Goal: Check status: Check status

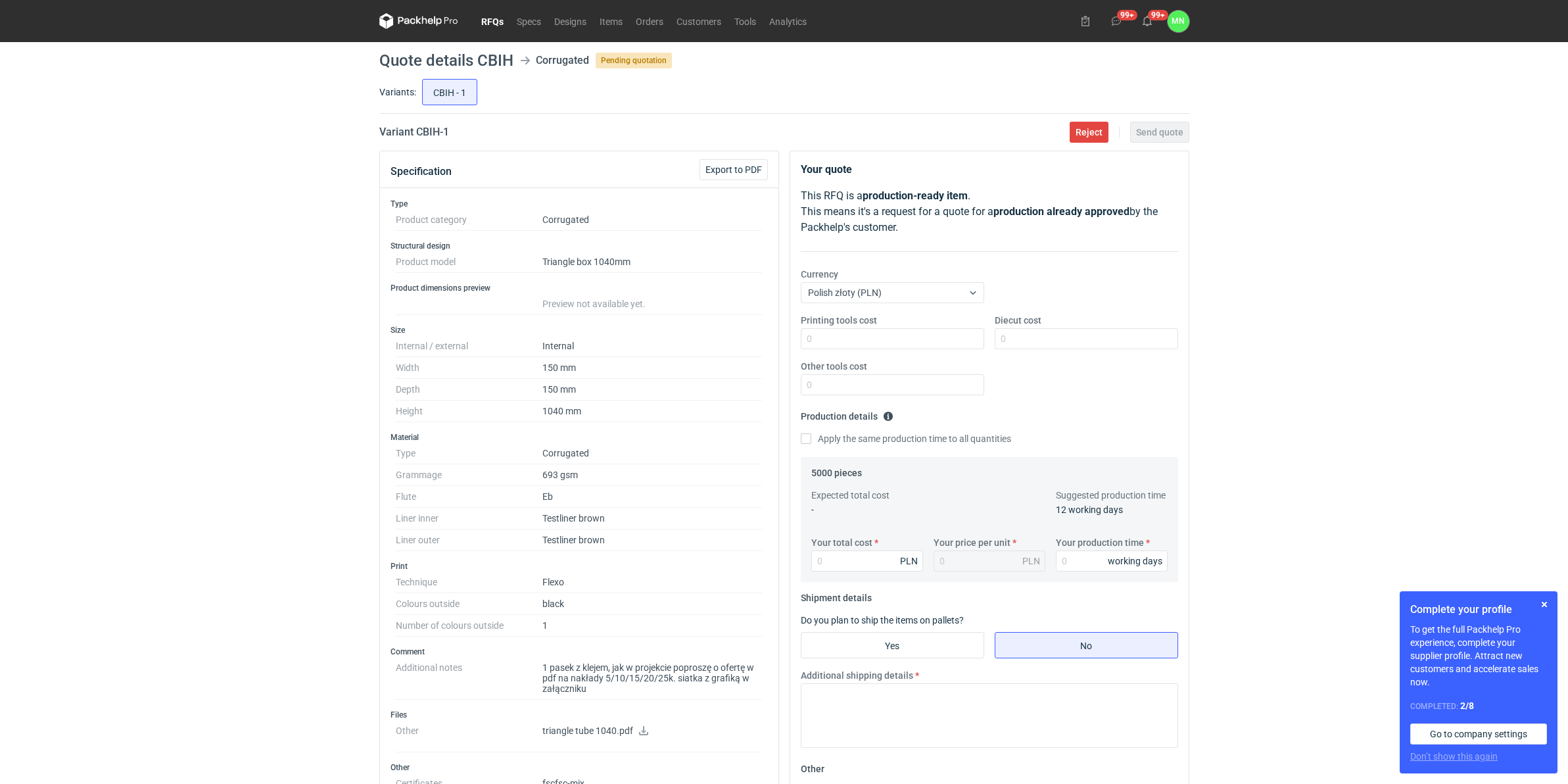
click at [491, 21] on link "RFQs" at bounding box center [493, 21] width 35 height 16
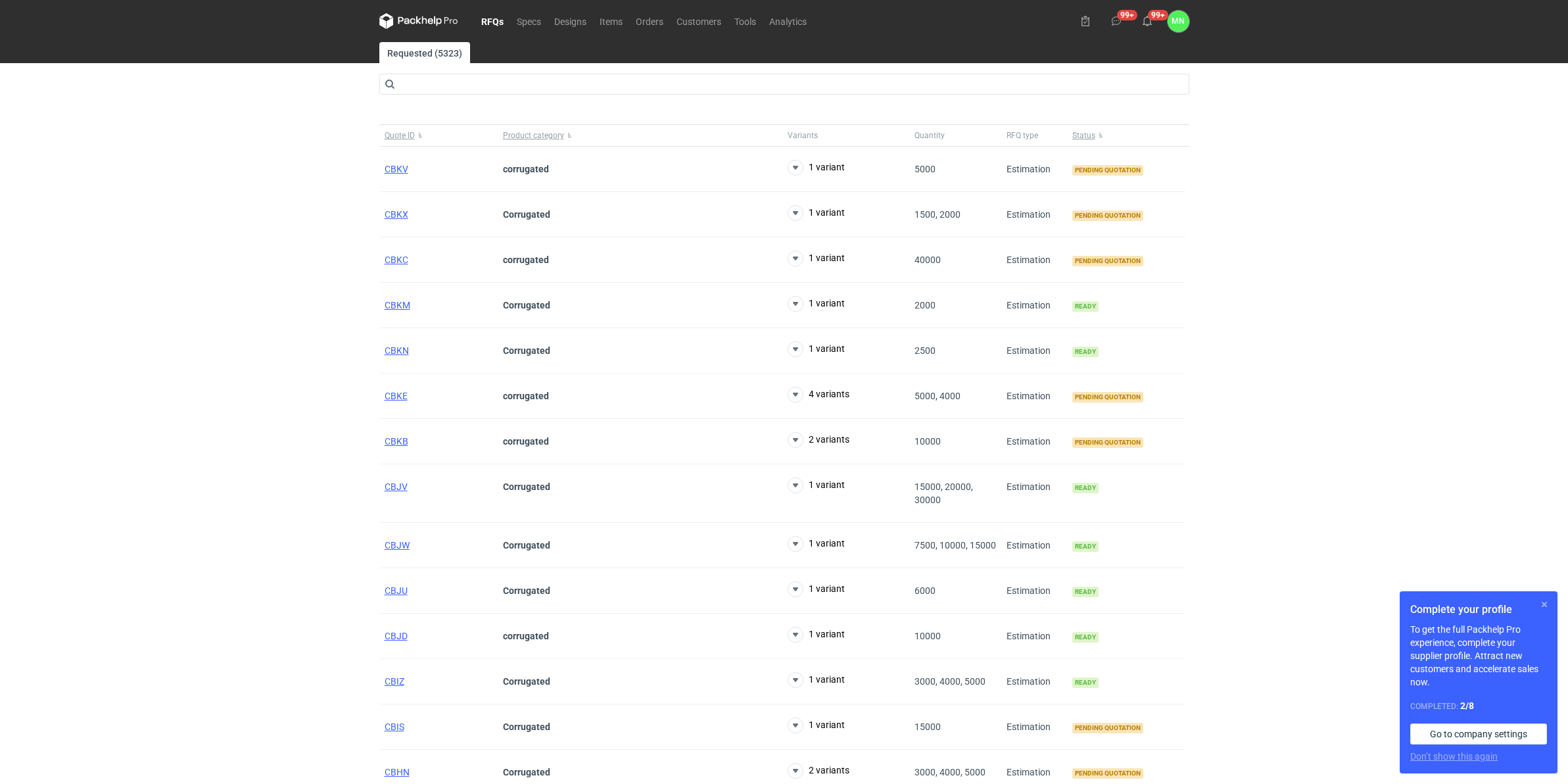
click at [1546, 600] on button "button" at bounding box center [1544, 605] width 16 height 16
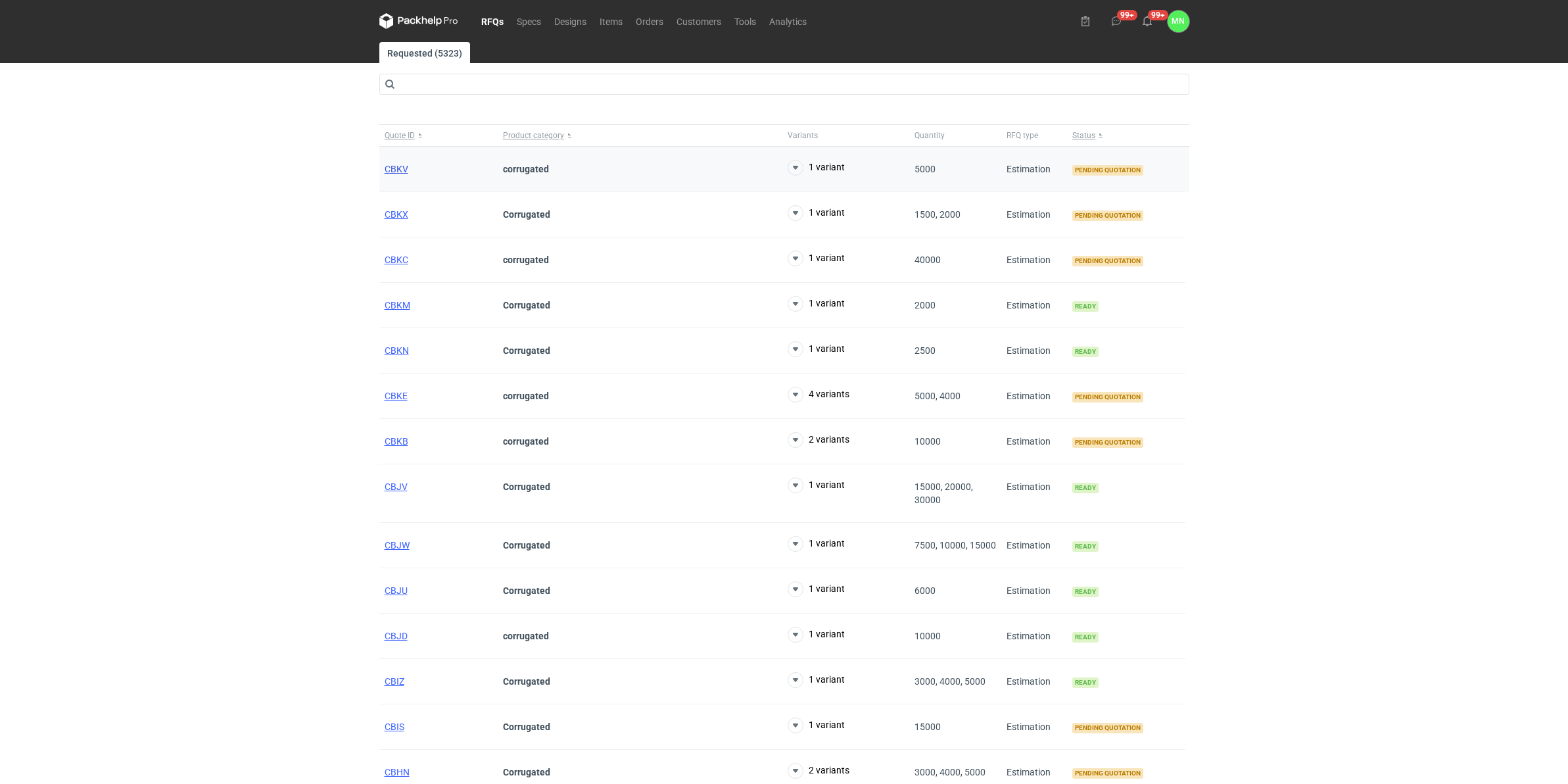
click at [397, 169] on span "CBKV" at bounding box center [397, 169] width 24 height 11
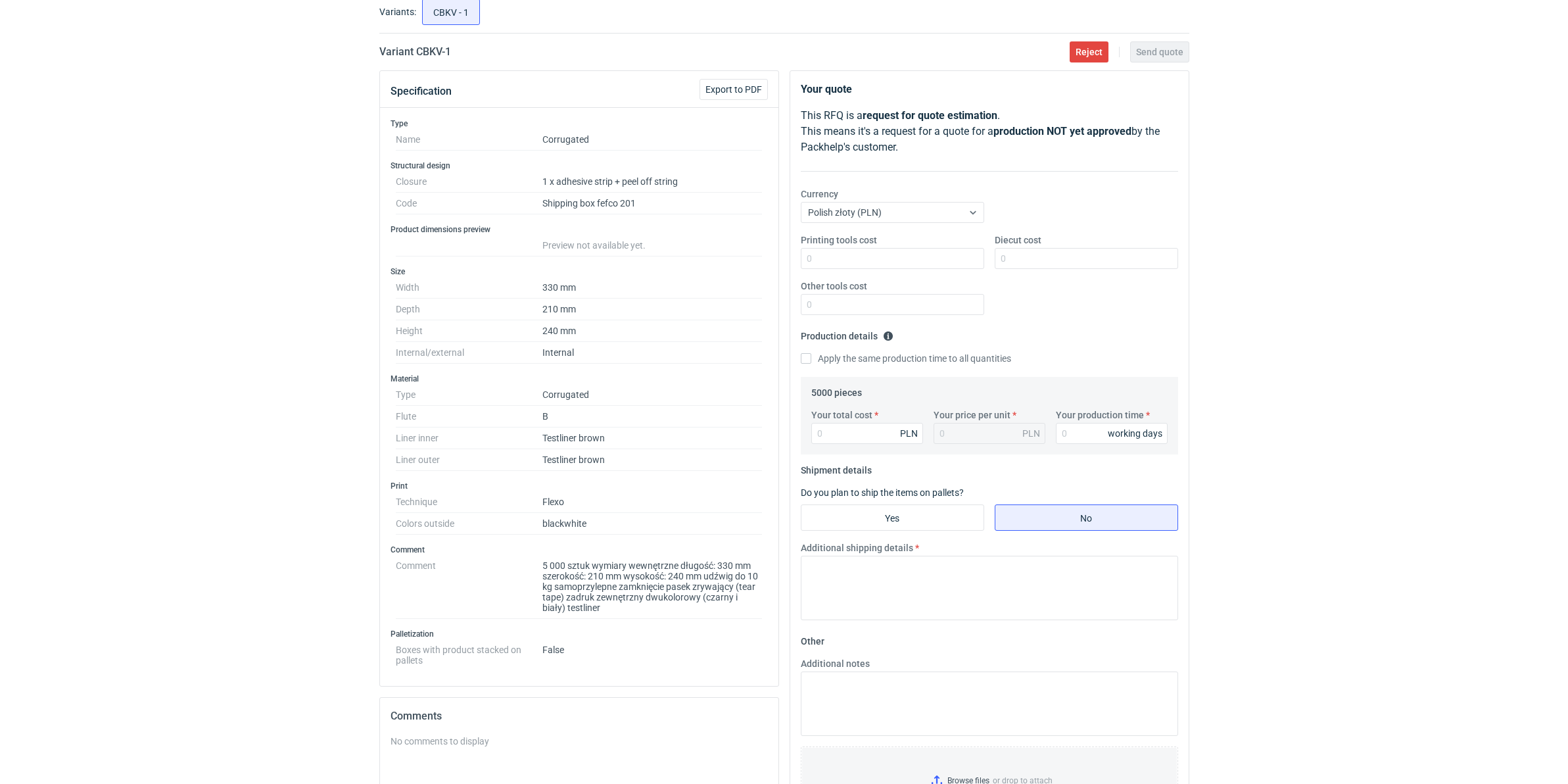
scroll to position [82, 0]
drag, startPoint x: 654, startPoint y: 209, endPoint x: 603, endPoint y: 205, distance: 51.2
click at [603, 205] on dd "Shipping box fefco 201" at bounding box center [652, 202] width 220 height 22
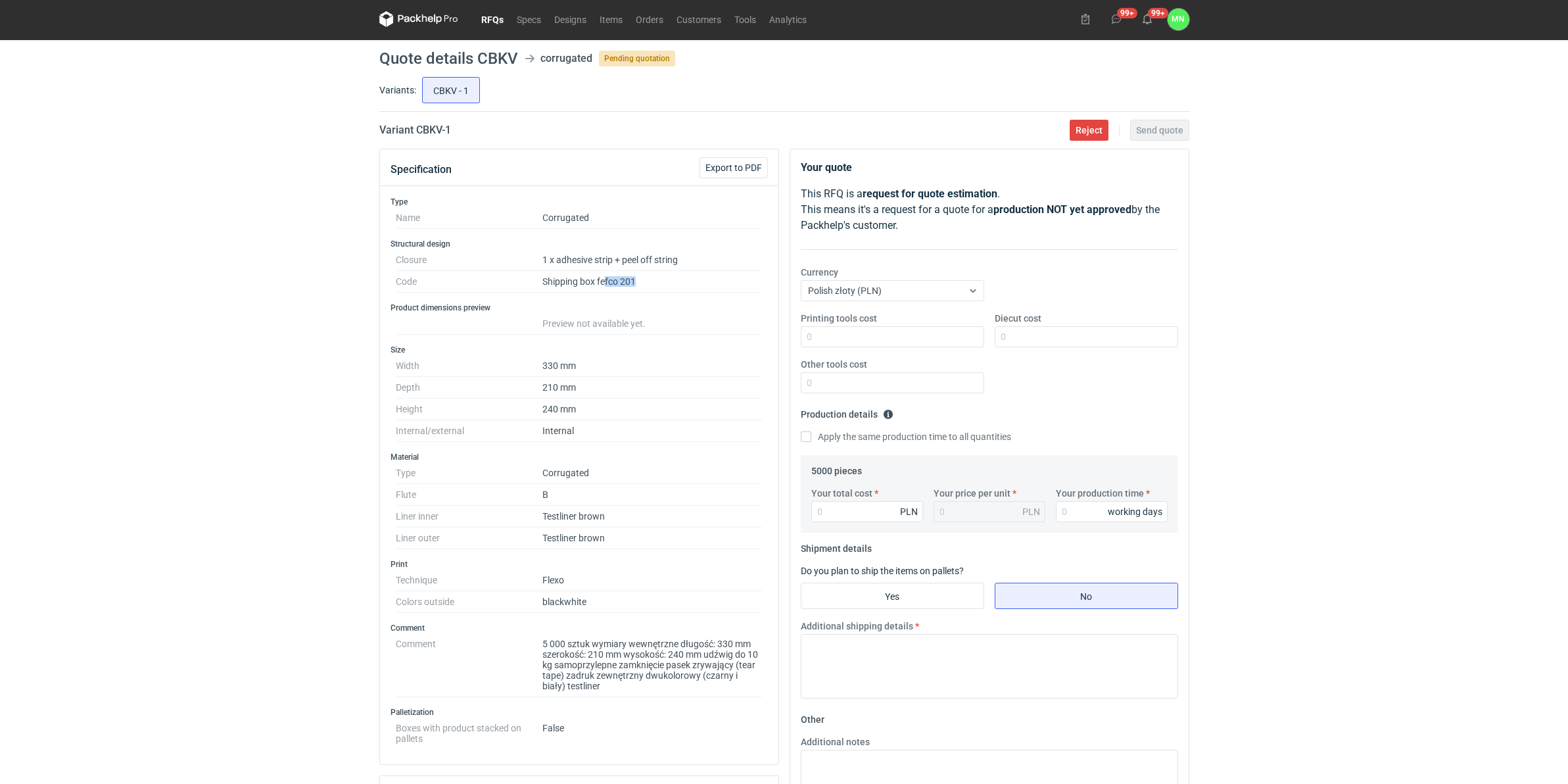
scroll to position [0, 0]
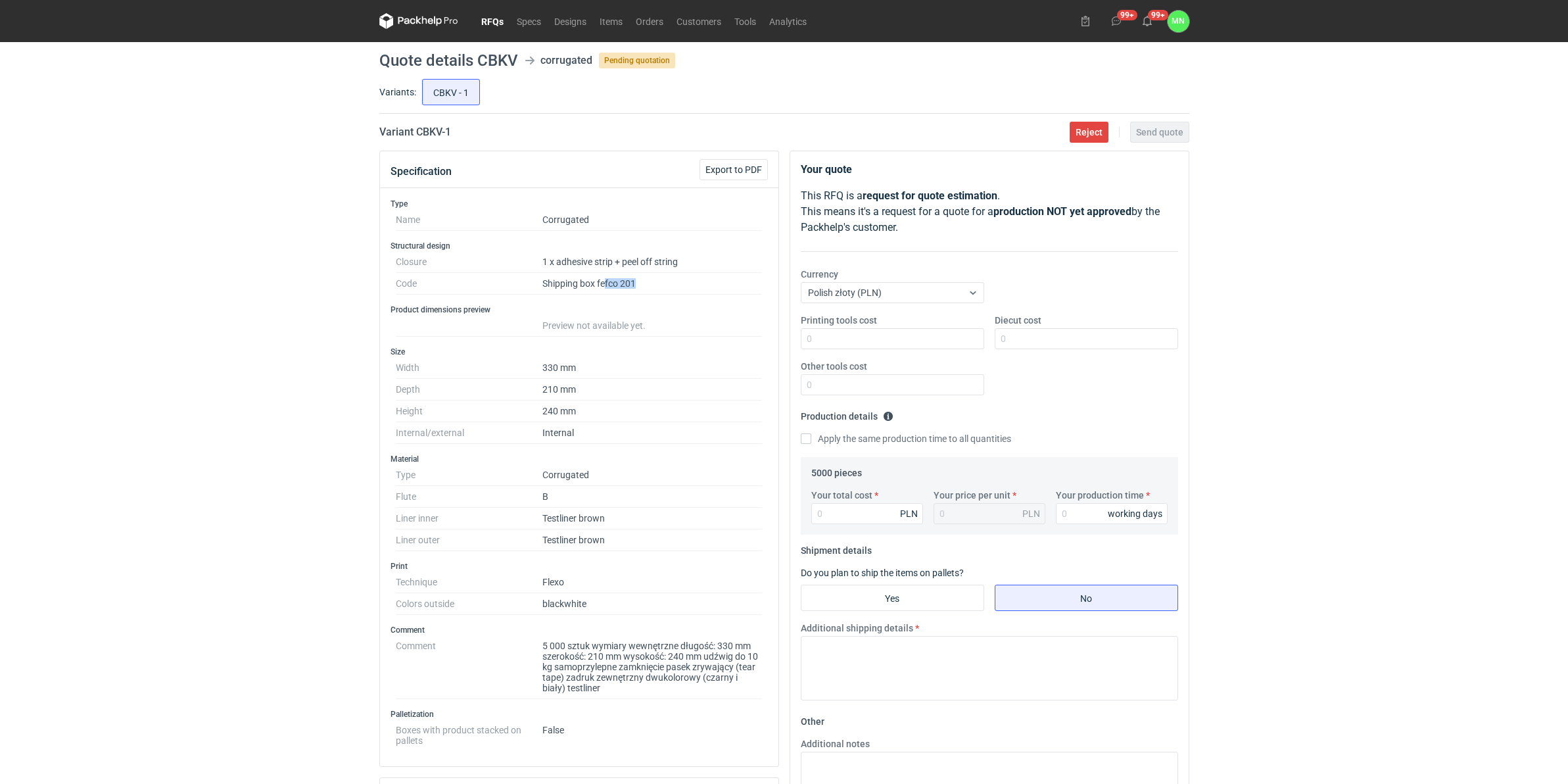
click at [489, 21] on link "RFQs" at bounding box center [493, 21] width 35 height 16
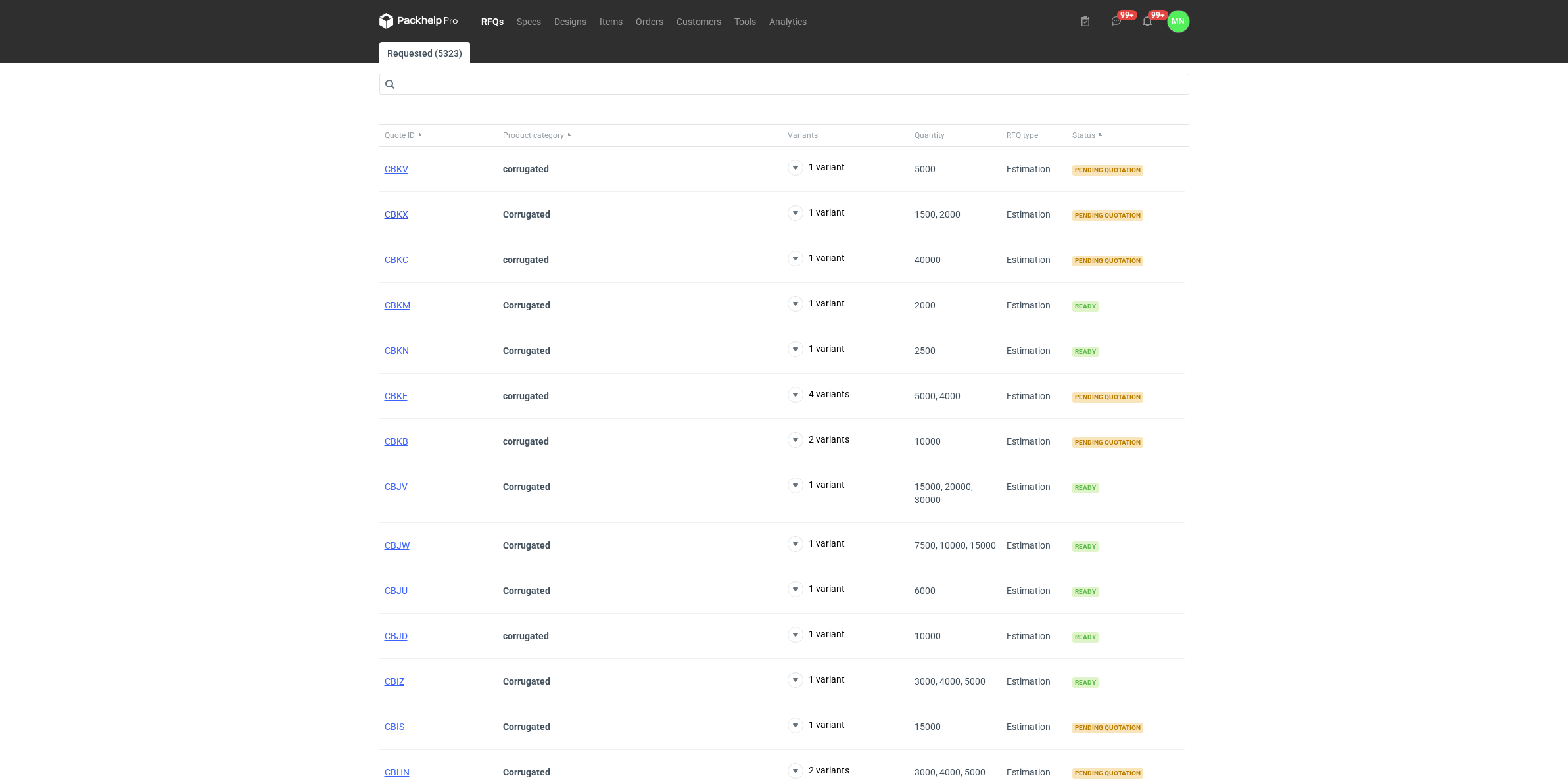
click at [401, 211] on span "CBKX" at bounding box center [397, 214] width 24 height 11
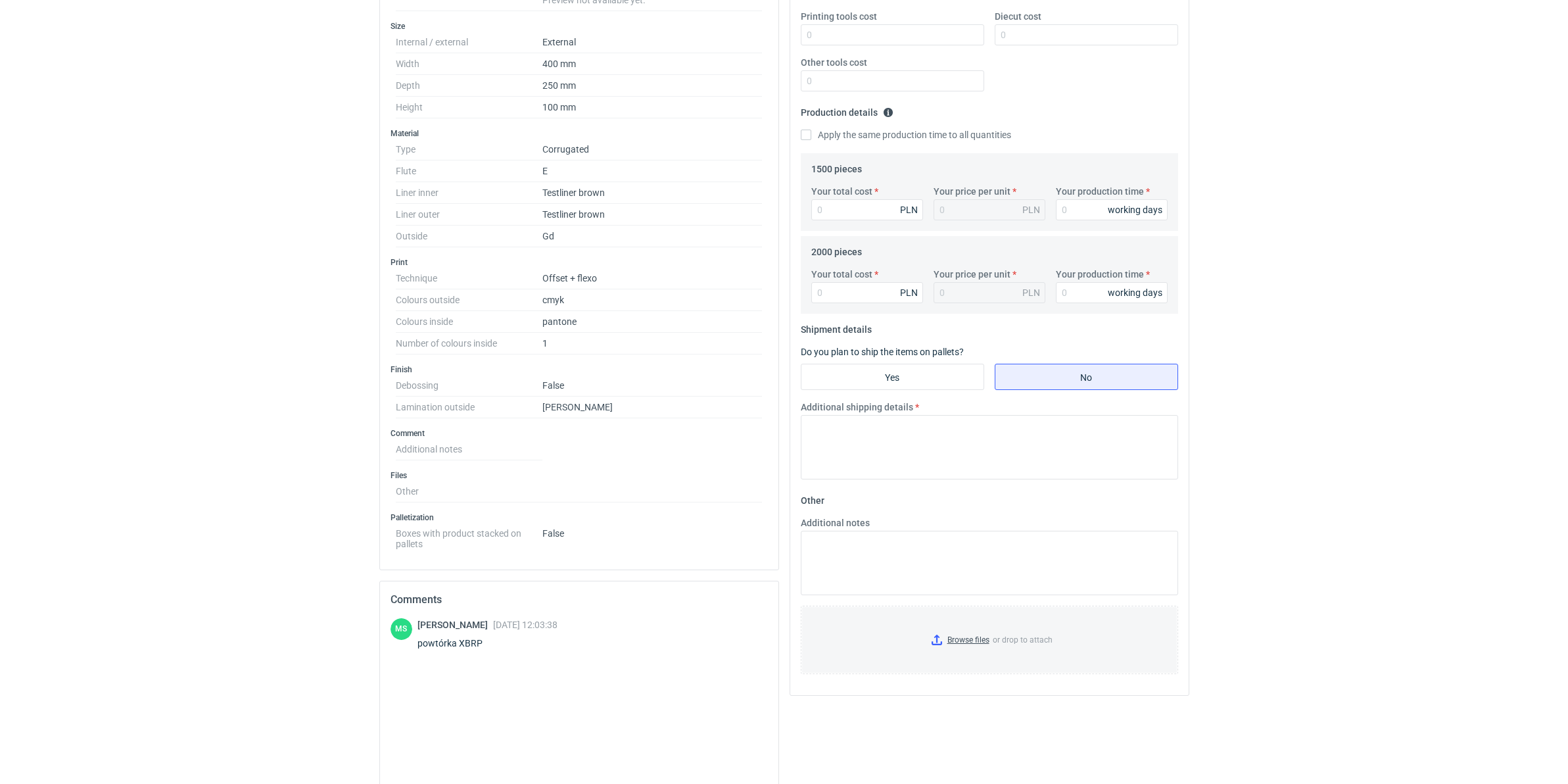
scroll to position [329, 0]
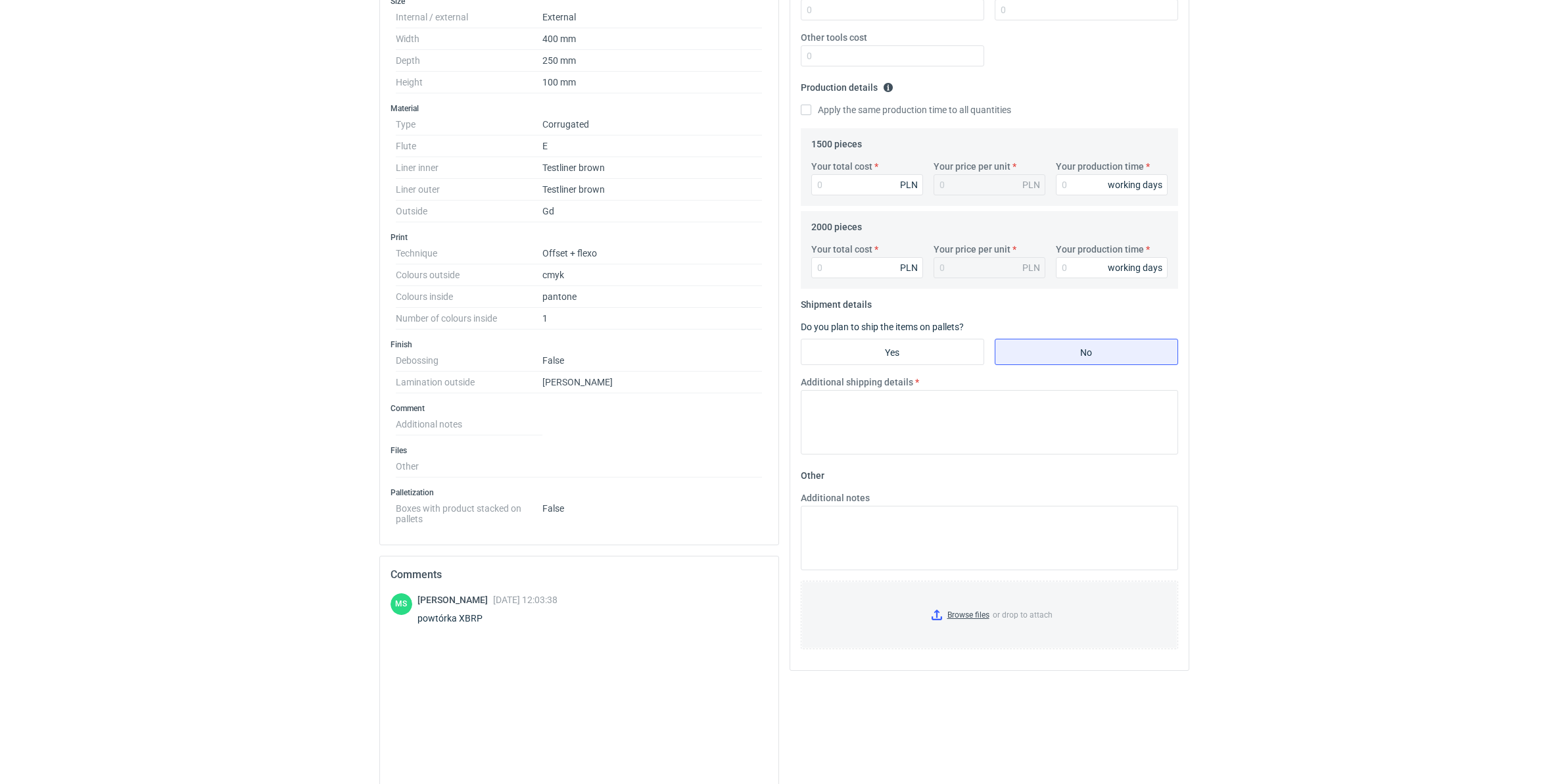
click at [467, 615] on div "powtórka XBRP" at bounding box center [487, 617] width 140 height 13
copy div "XBRP"
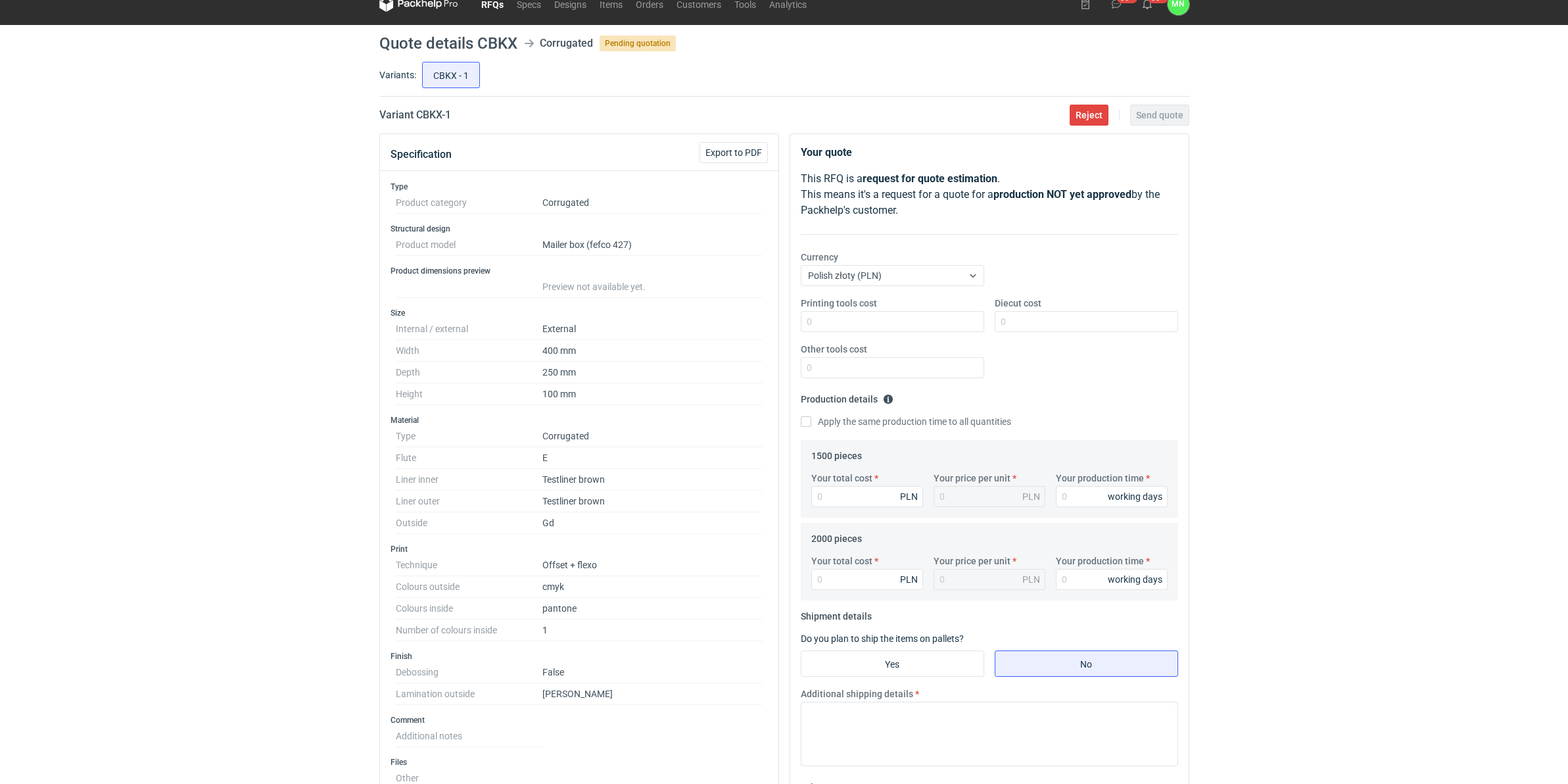
scroll to position [0, 0]
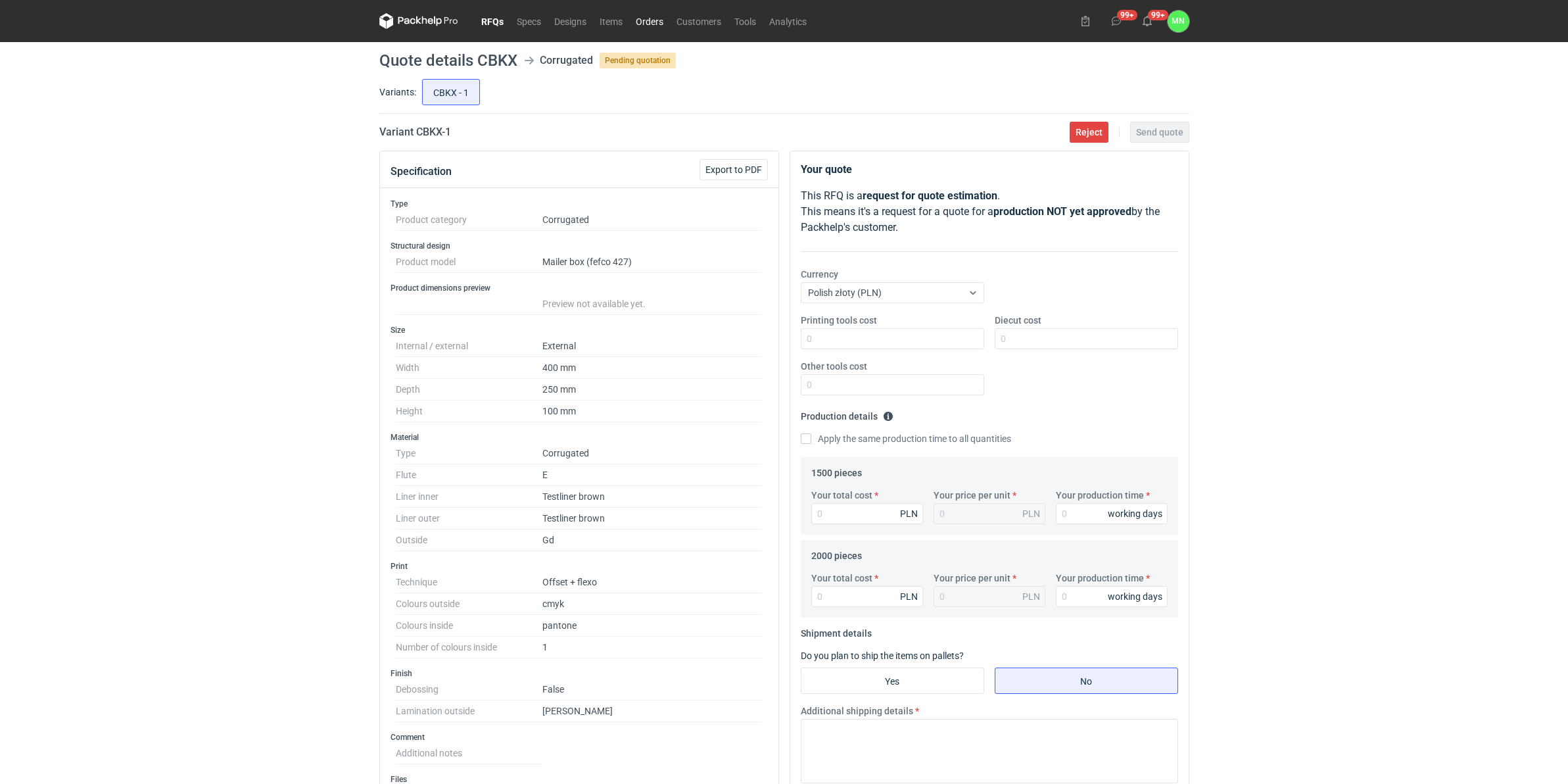
click at [647, 17] on link "Orders" at bounding box center [649, 21] width 41 height 16
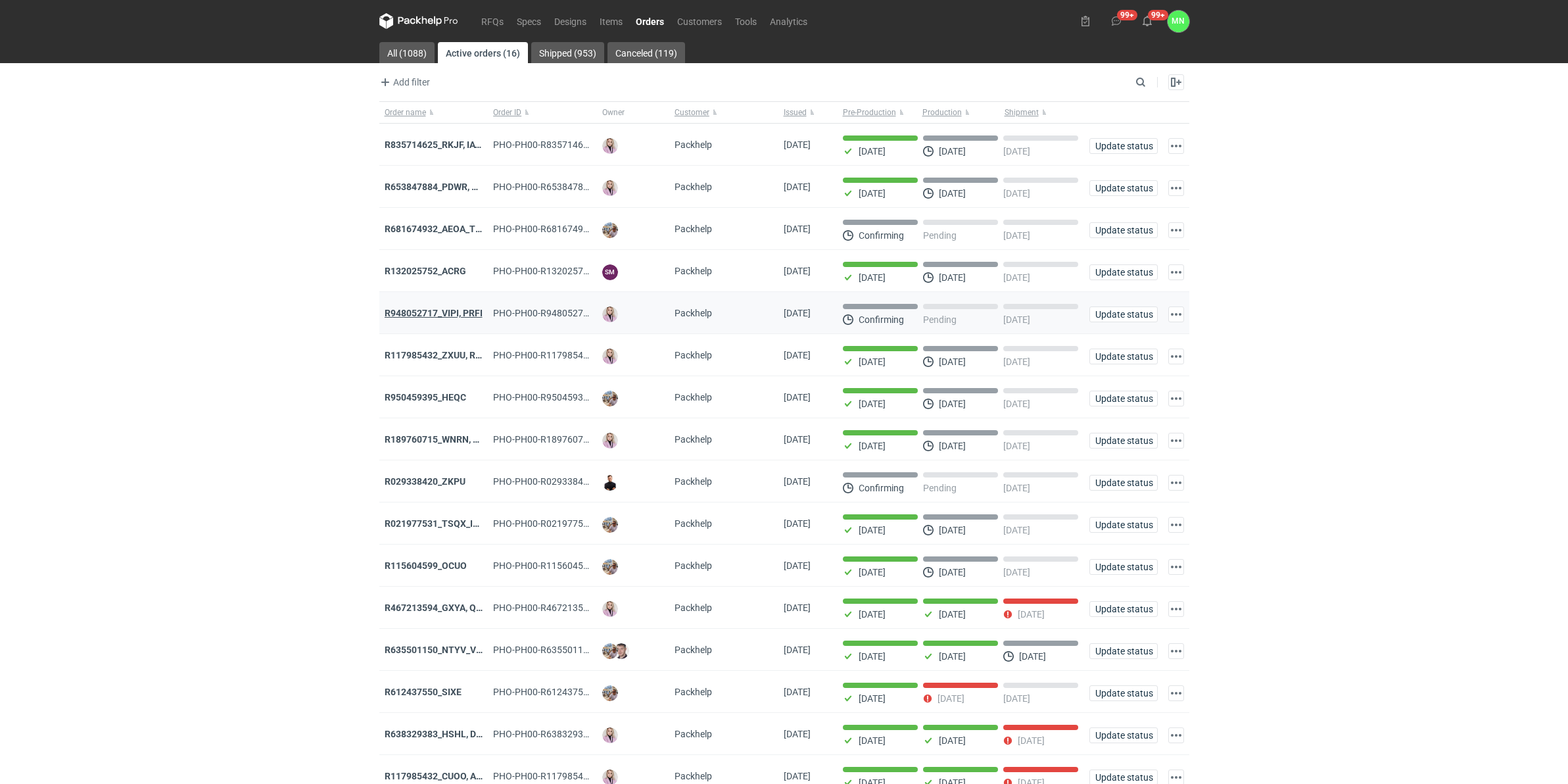
click at [431, 316] on strong "R948052717_VIPI, PRFI" at bounding box center [434, 313] width 98 height 11
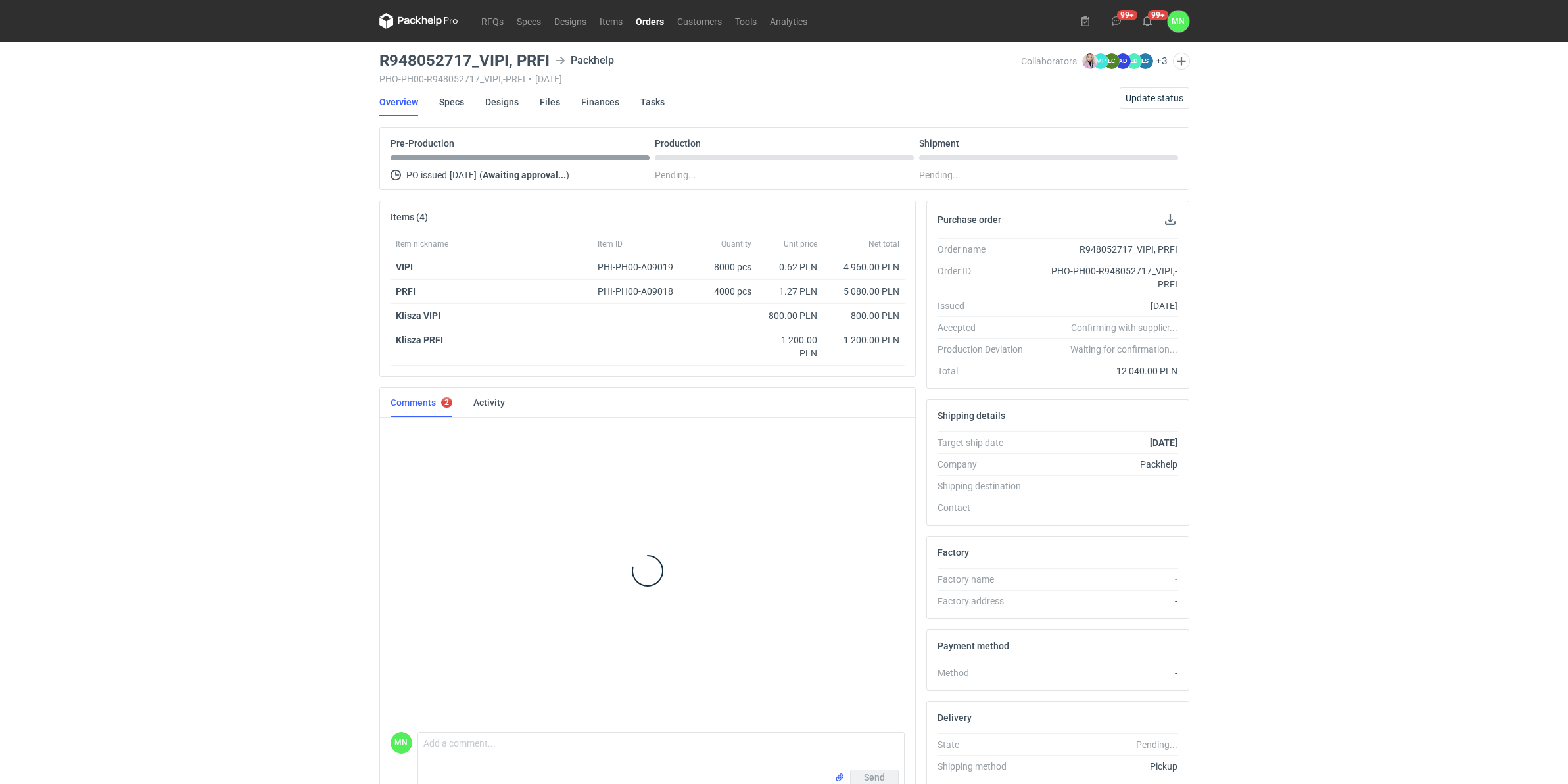
scroll to position [168, 0]
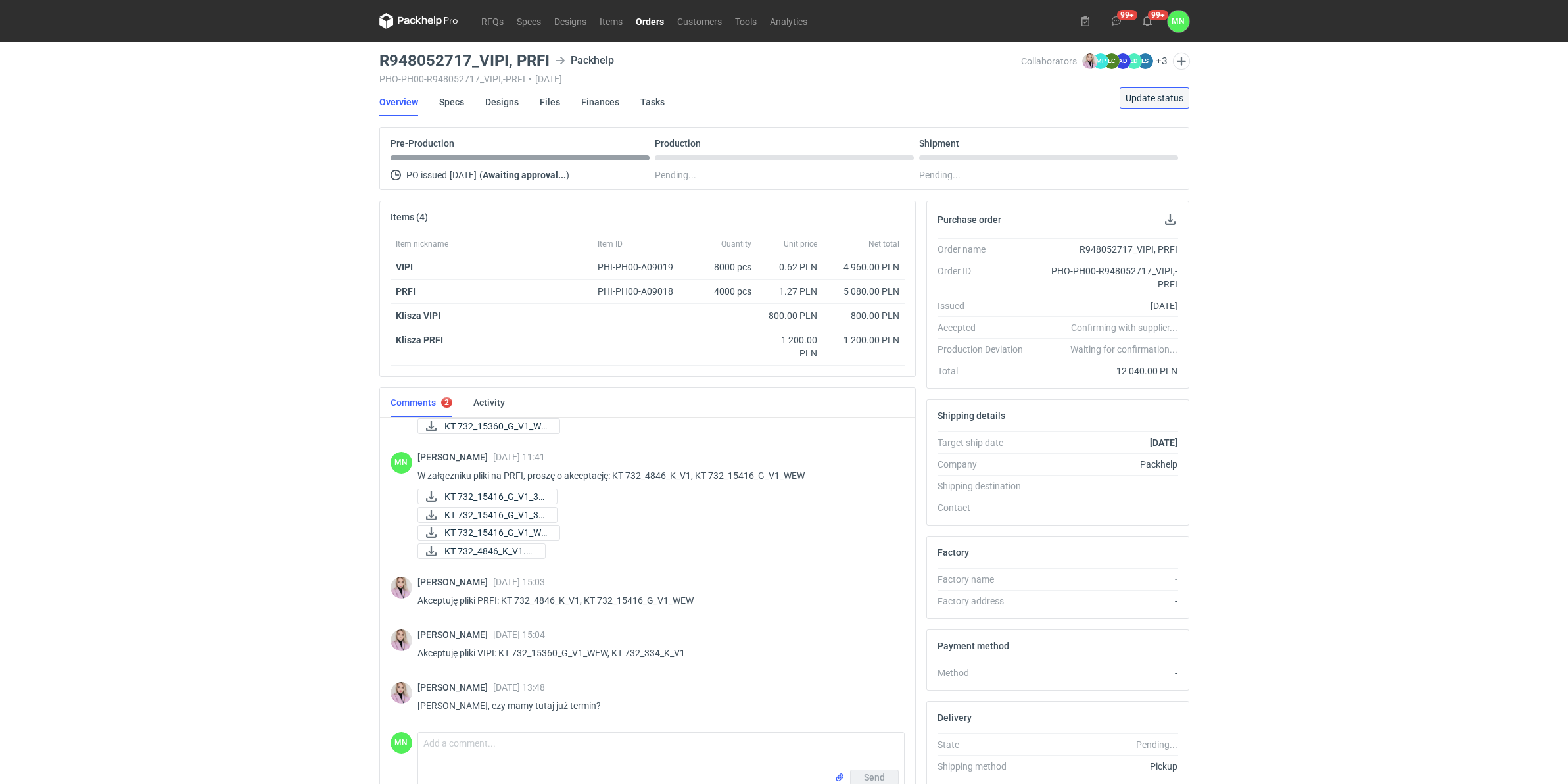
click at [1148, 93] on span "Update status" at bounding box center [1154, 97] width 58 height 9
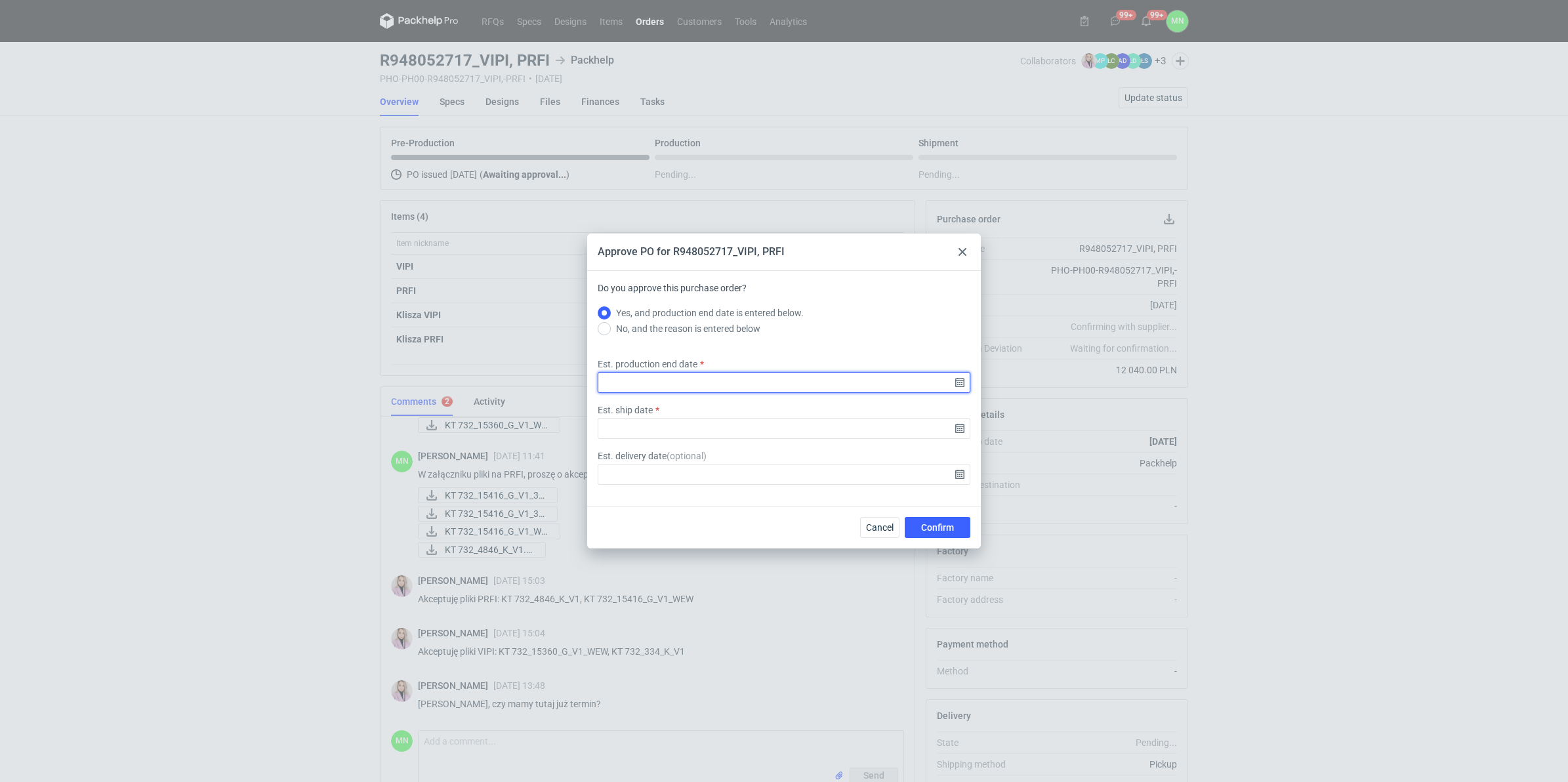
click at [959, 381] on input "Est. production end date" at bounding box center [783, 382] width 372 height 21
click at [768, 428] on button "30" at bounding box center [762, 434] width 21 height 21
type input "[DATE]"
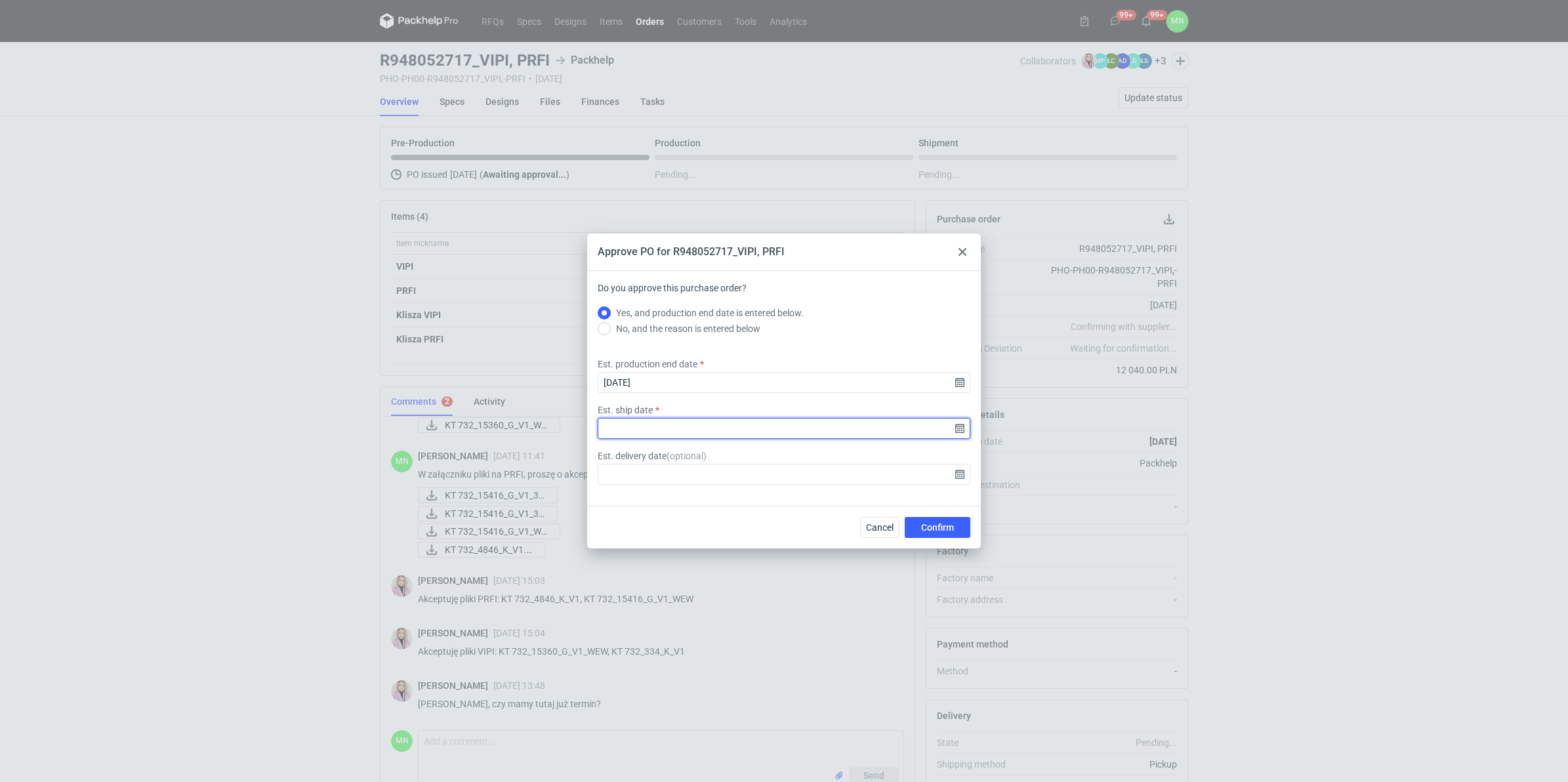
click at [957, 430] on input "Est. ship date" at bounding box center [783, 428] width 372 height 21
click at [785, 431] on span "1" at bounding box center [783, 434] width 5 height 13
type input "[DATE]"
click at [951, 520] on button "Confirm" at bounding box center [937, 527] width 65 height 21
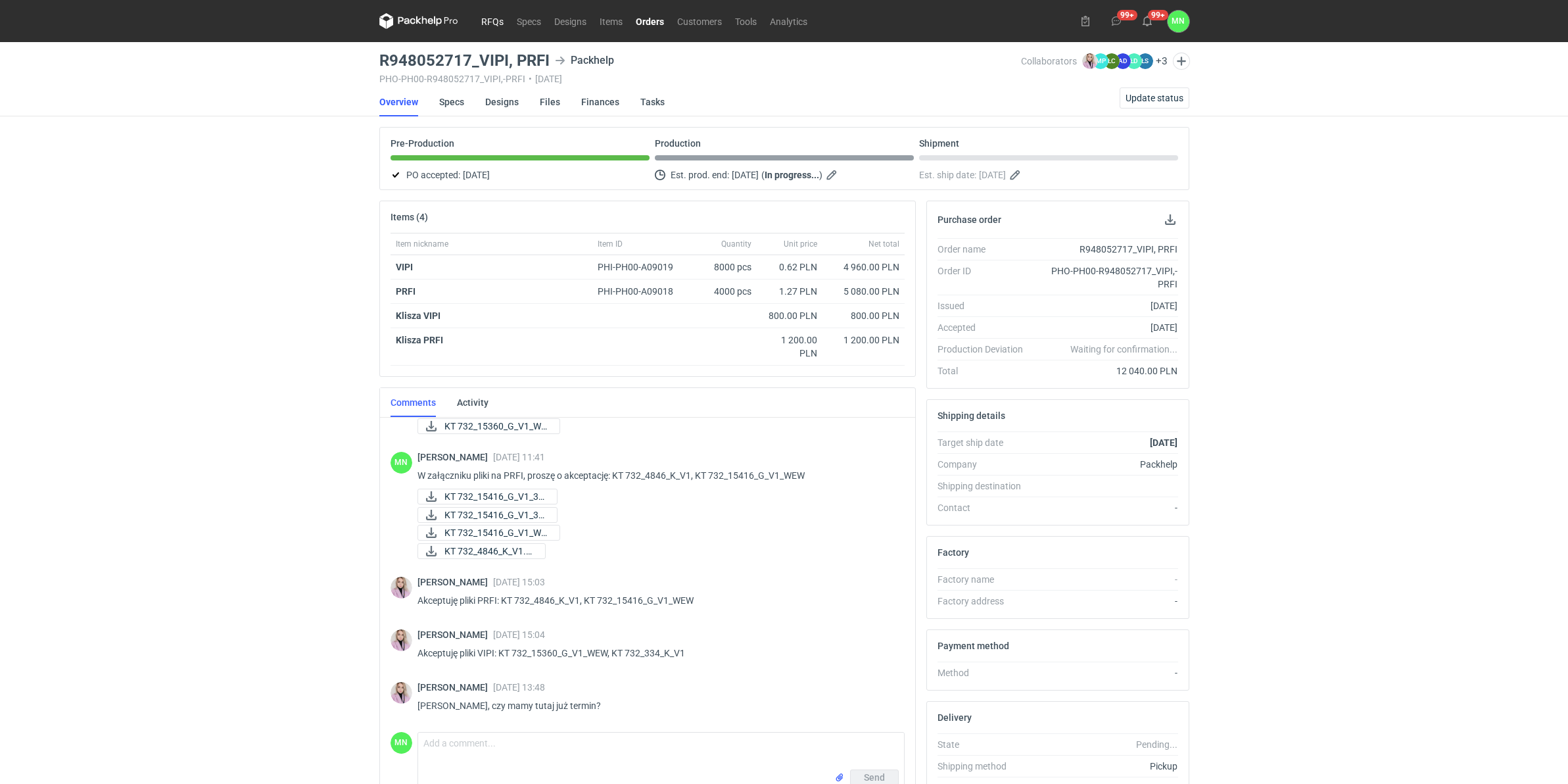
click at [484, 15] on link "RFQs" at bounding box center [493, 21] width 35 height 16
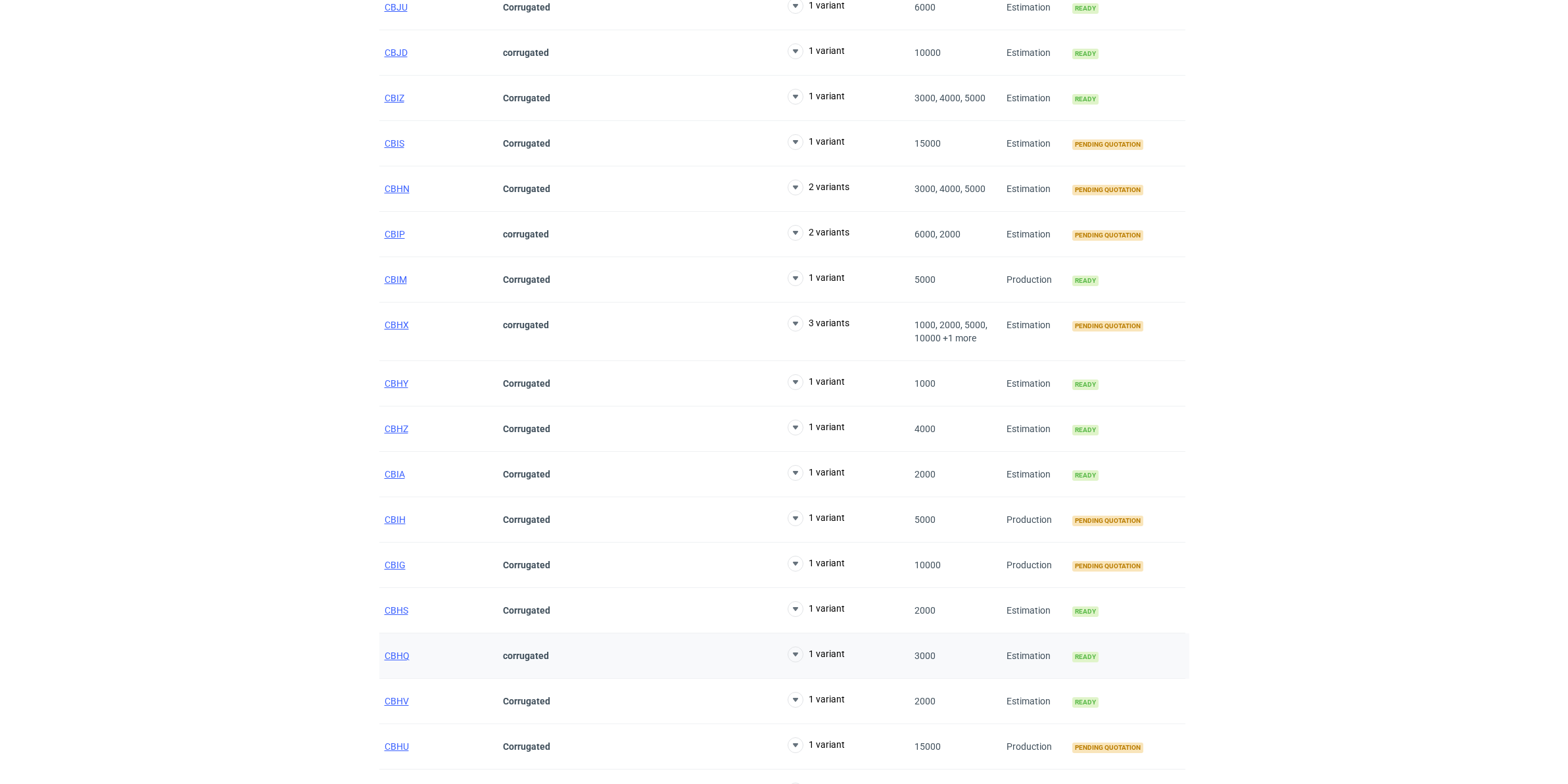
scroll to position [809, 0]
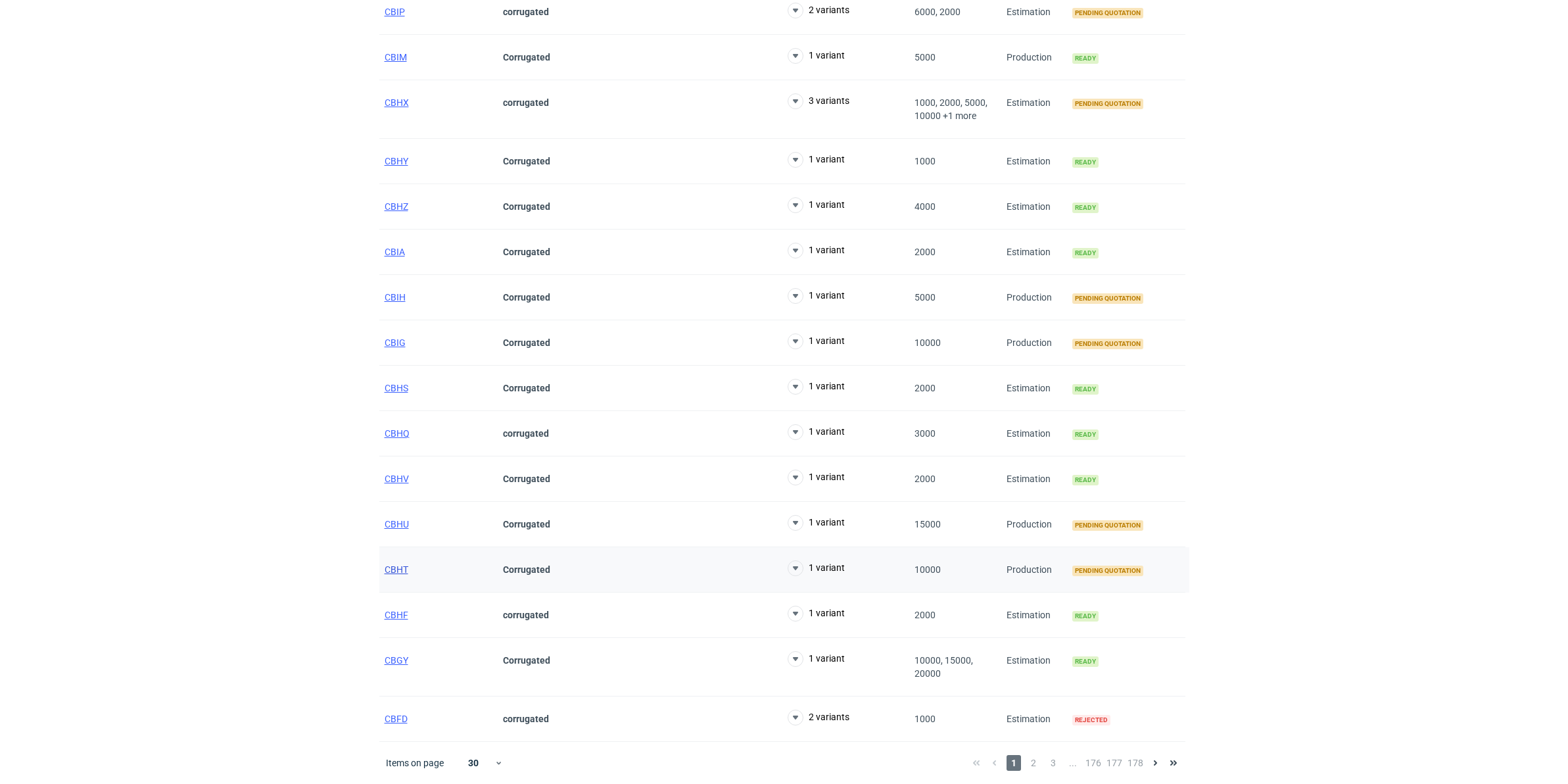
click at [393, 570] on span "CBHT" at bounding box center [397, 569] width 24 height 11
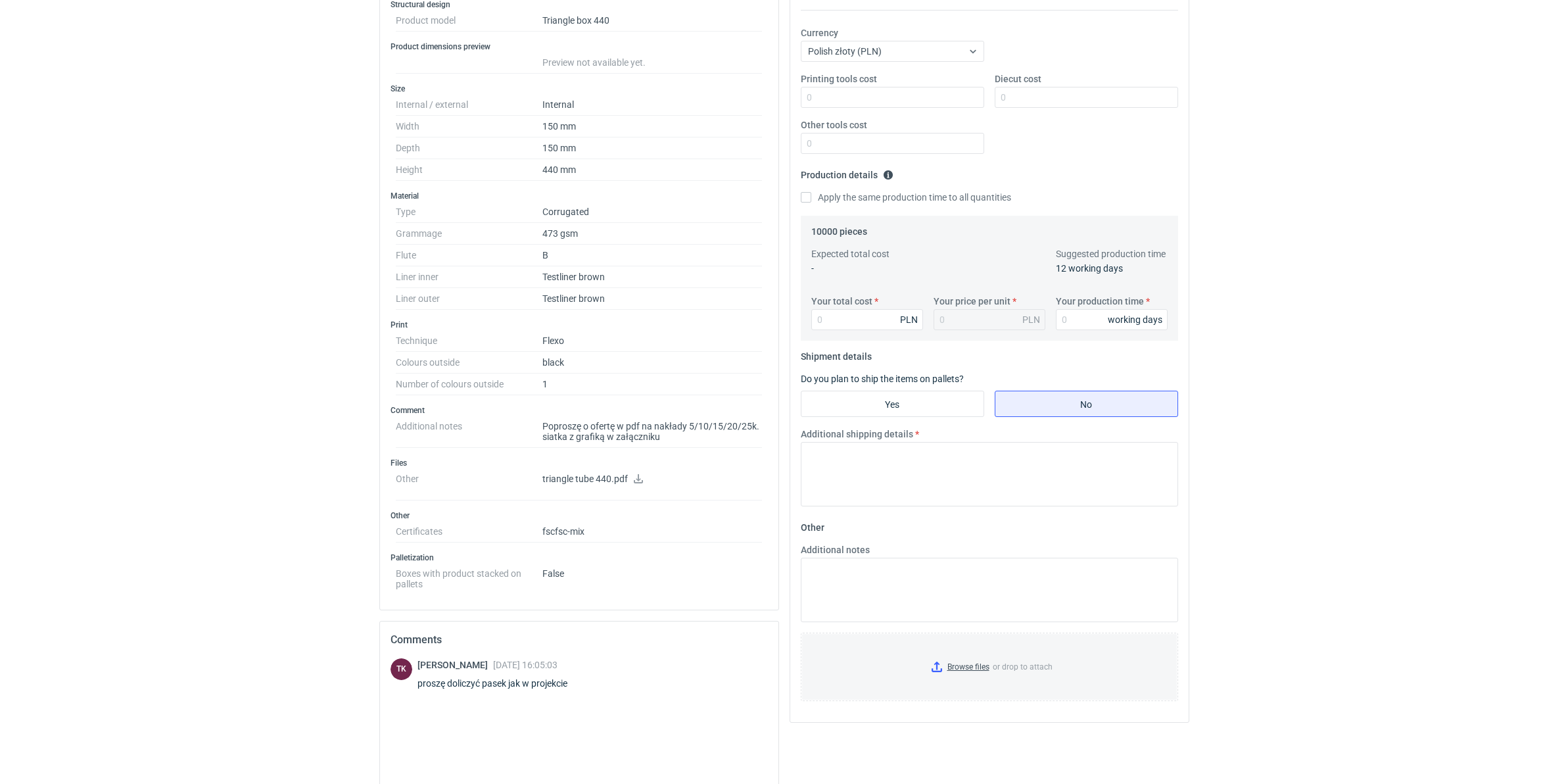
scroll to position [247, 0]
click at [635, 475] on icon at bounding box center [638, 473] width 11 height 9
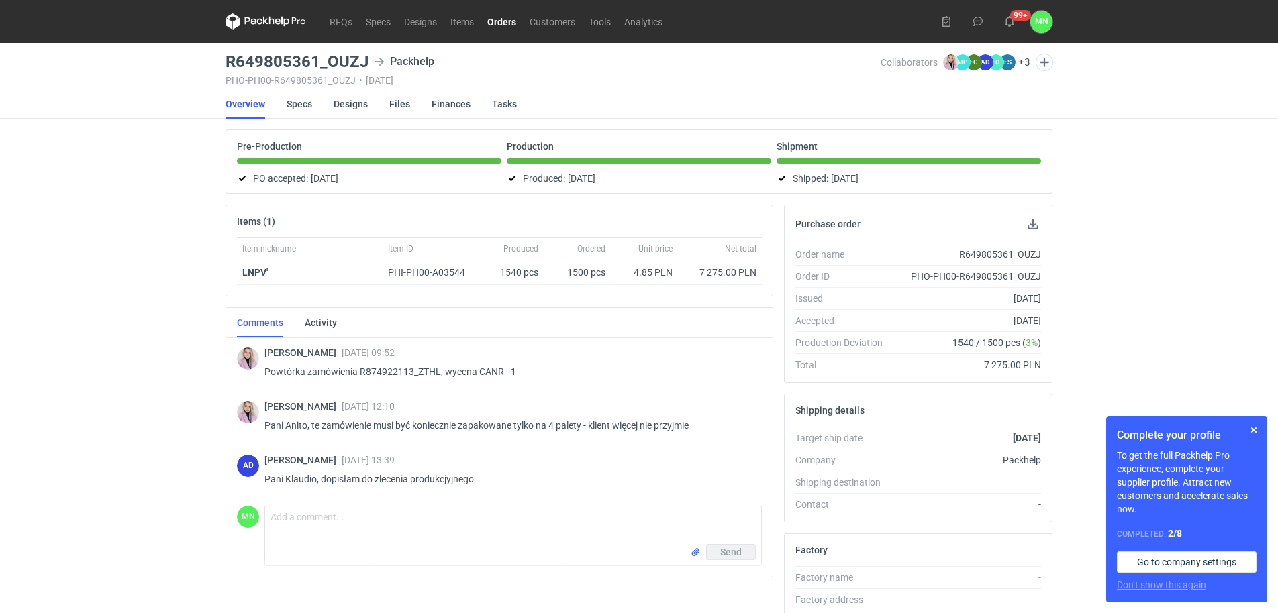
click at [512, 19] on link "Orders" at bounding box center [502, 21] width 42 height 16
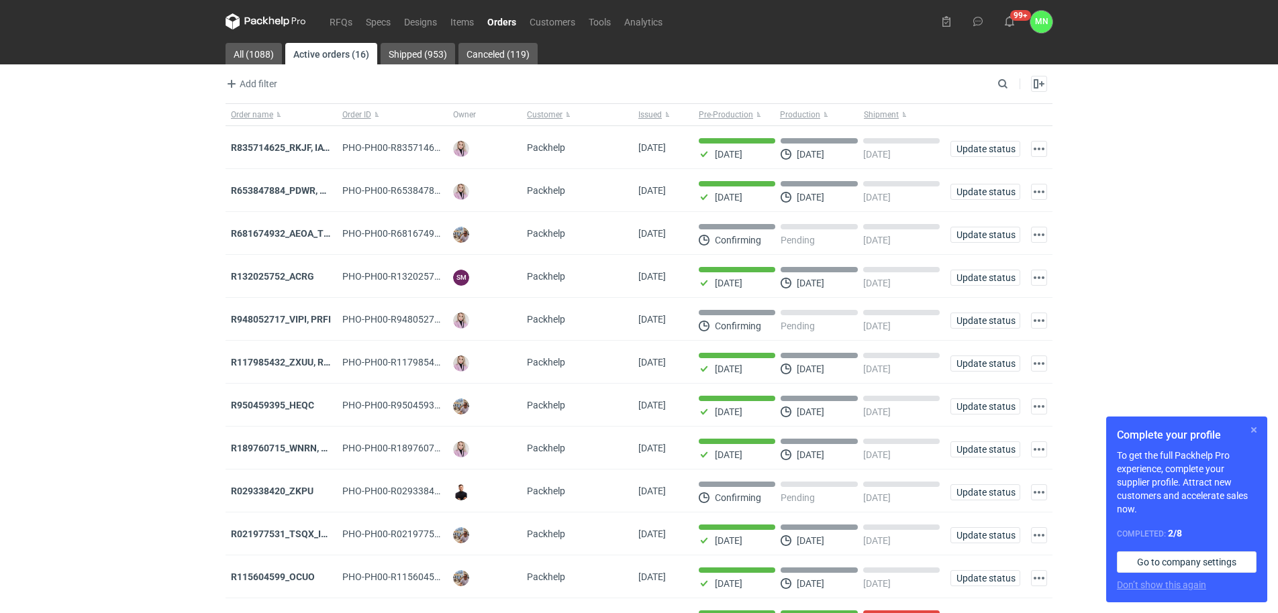
click at [1255, 430] on button "button" at bounding box center [1254, 430] width 16 height 16
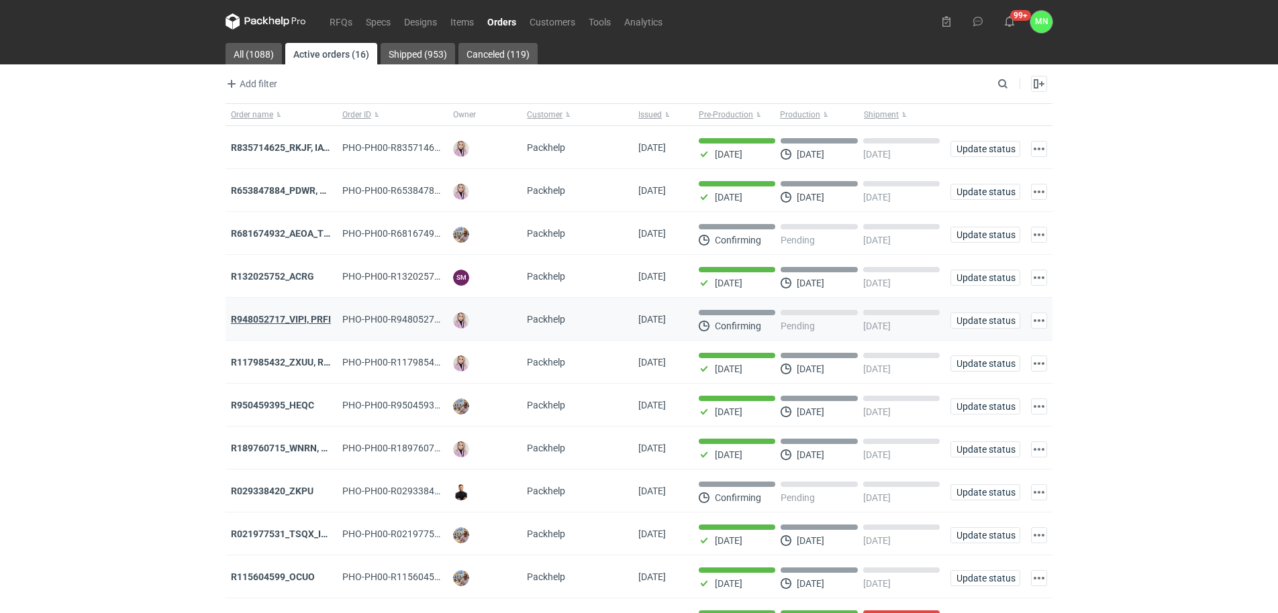
click at [317, 320] on strong "R948052717_VIPI, PRFI" at bounding box center [281, 319] width 100 height 11
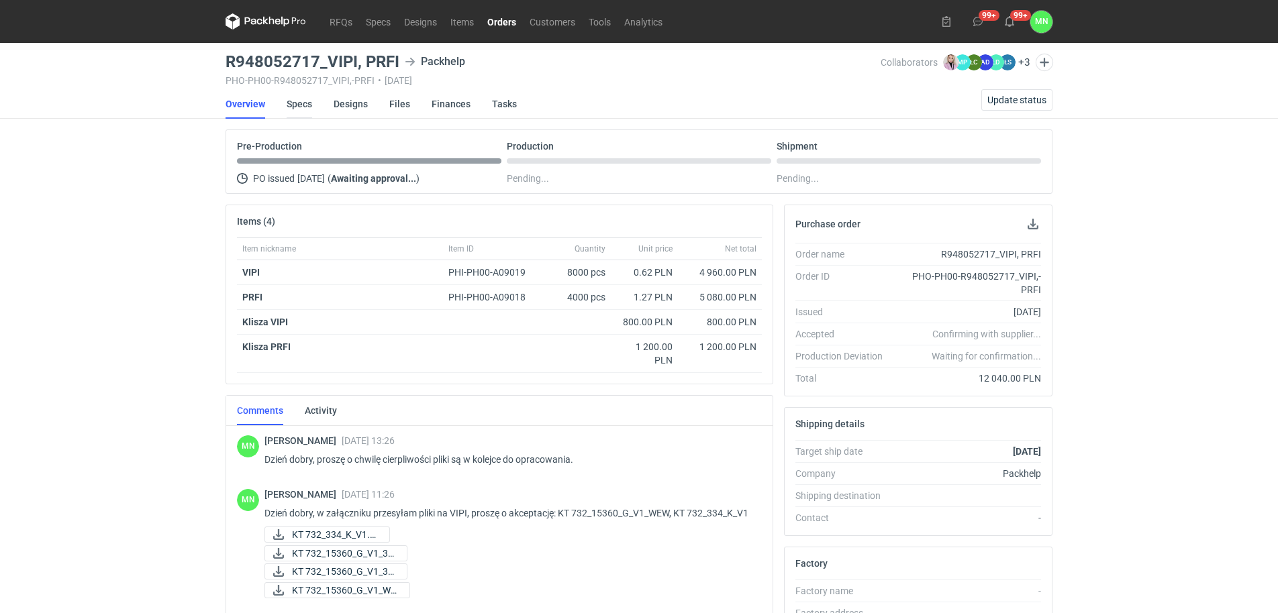
click at [291, 104] on link "Specs" at bounding box center [300, 104] width 26 height 30
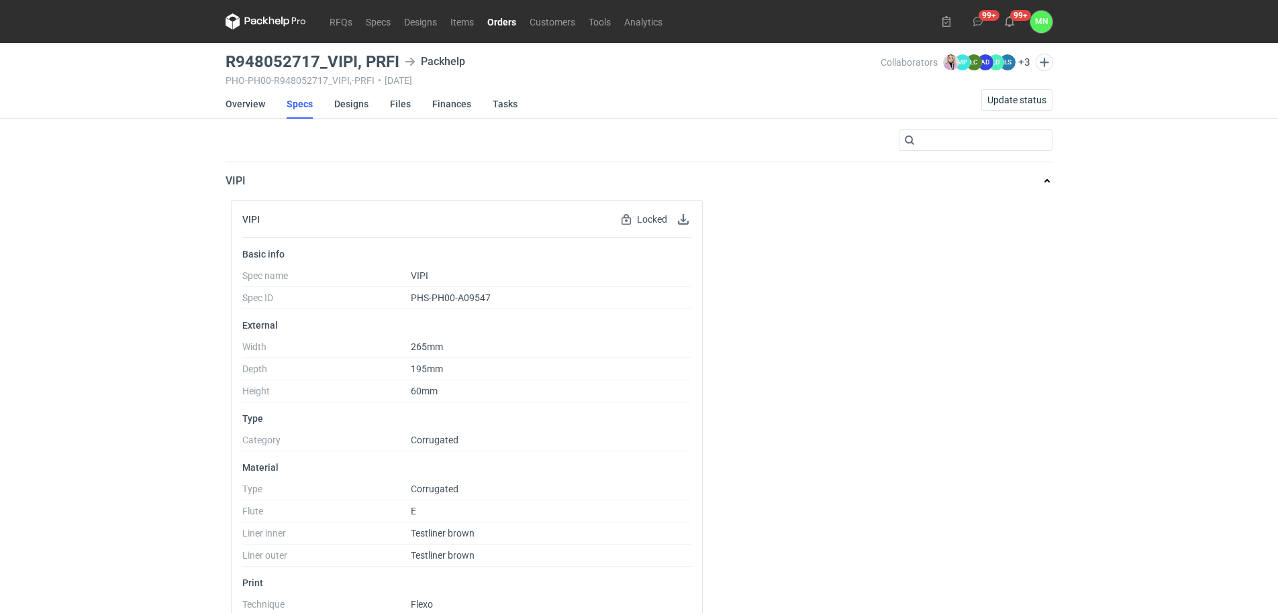
click at [493, 23] on link "Orders" at bounding box center [502, 21] width 42 height 16
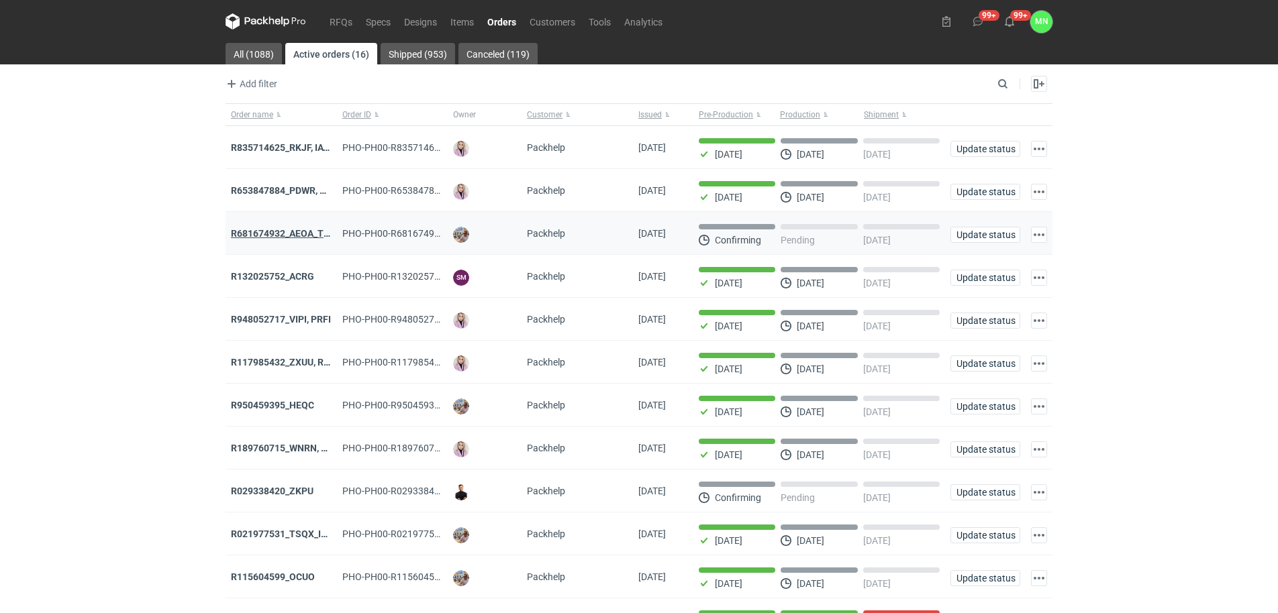
click at [297, 230] on strong "R681674932_AEOA_TIXI_KKTL" at bounding box center [297, 233] width 132 height 11
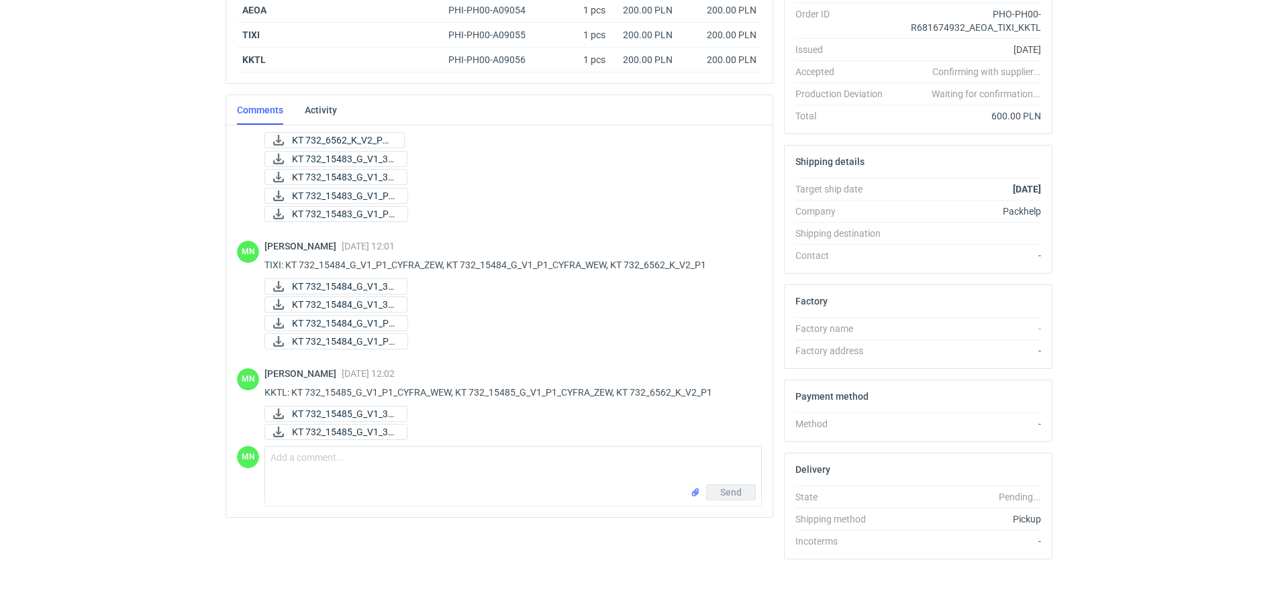
scroll to position [179, 0]
